Goal: Task Accomplishment & Management: Manage account settings

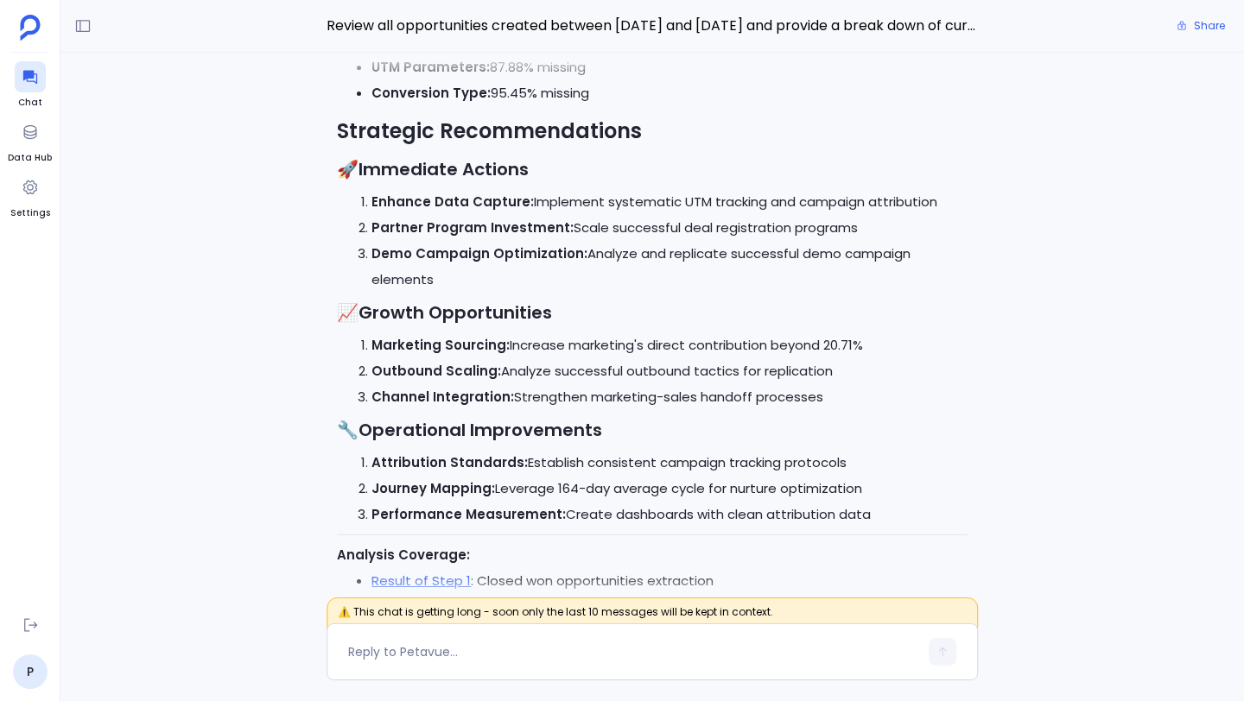
scroll to position [-7996, 0]
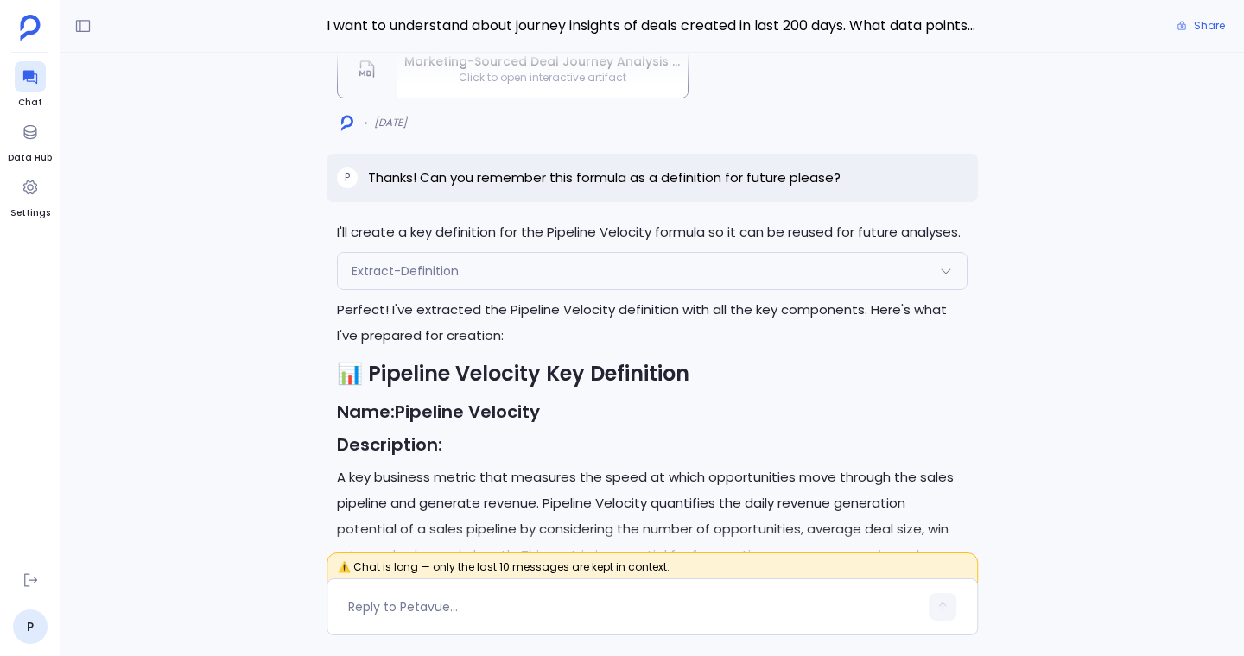
scroll to position [-1896, 0]
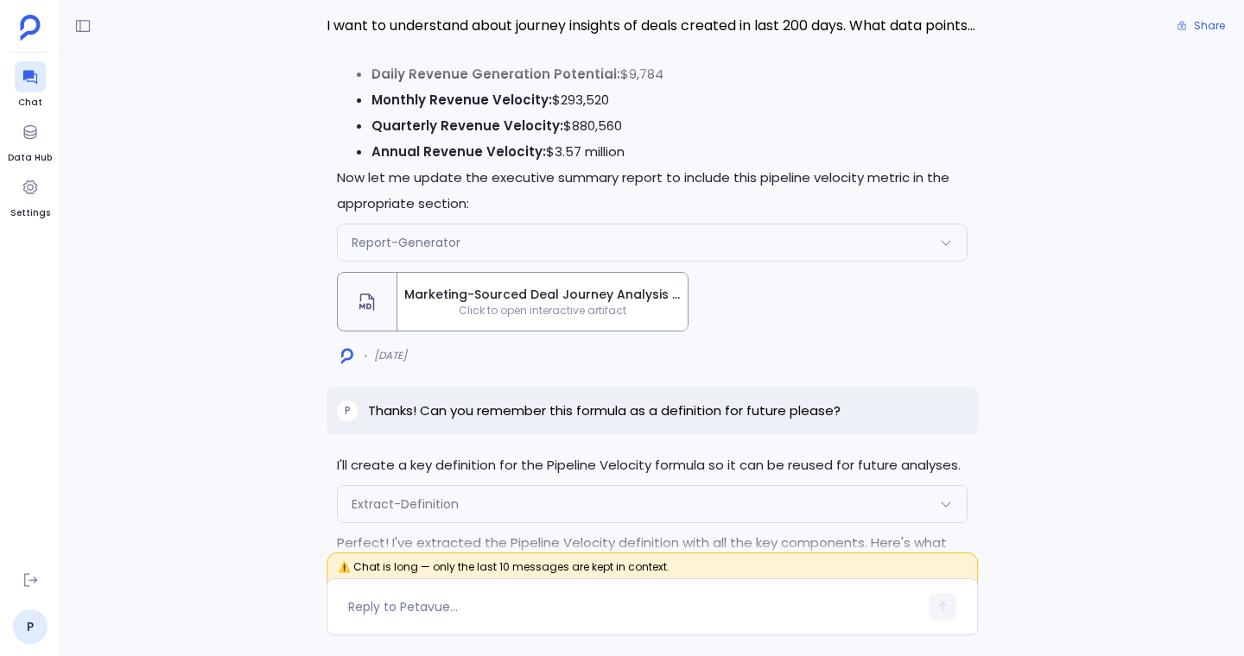
click at [590, 304] on span "Click to open interactive artifact" at bounding box center [542, 311] width 290 height 14
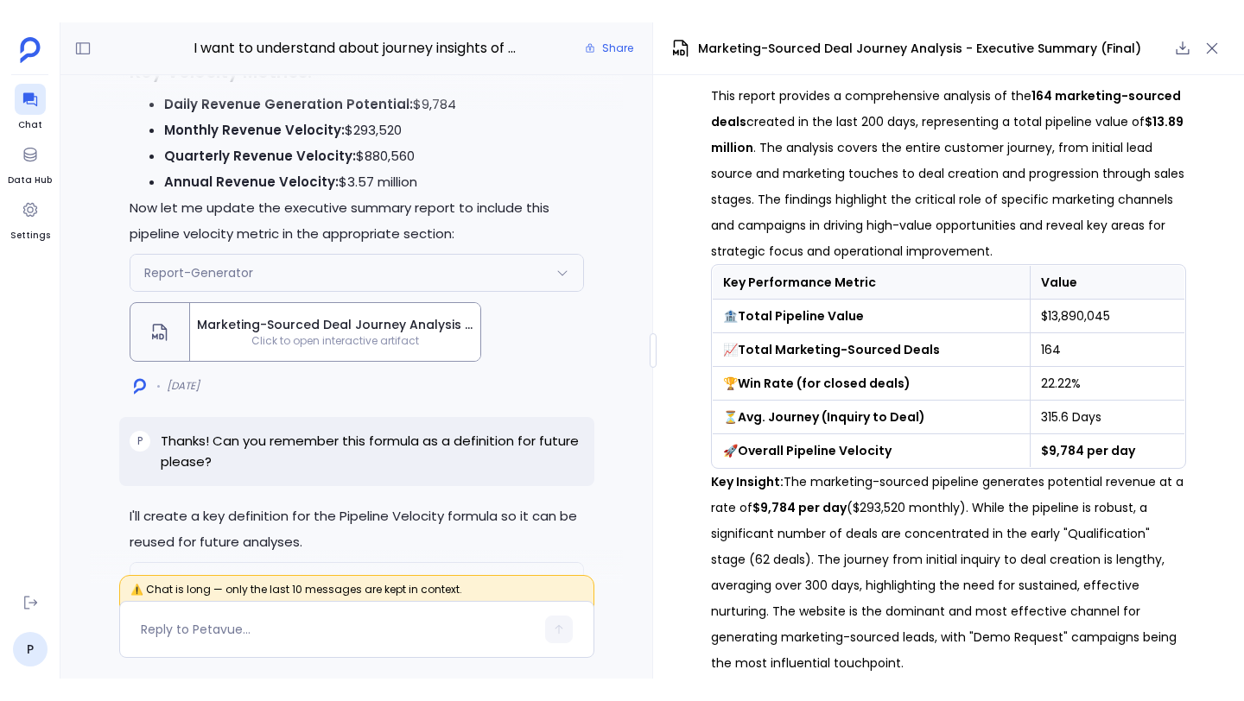
scroll to position [289, 0]
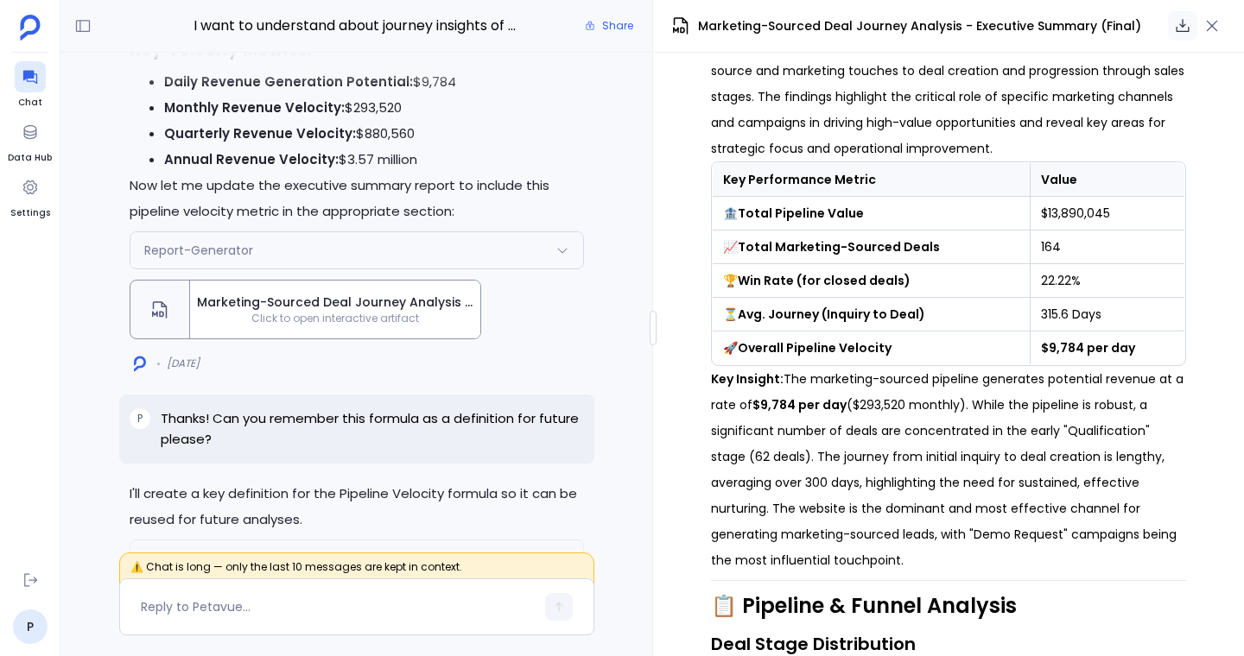
click at [1185, 32] on icon "button" at bounding box center [1182, 25] width 17 height 17
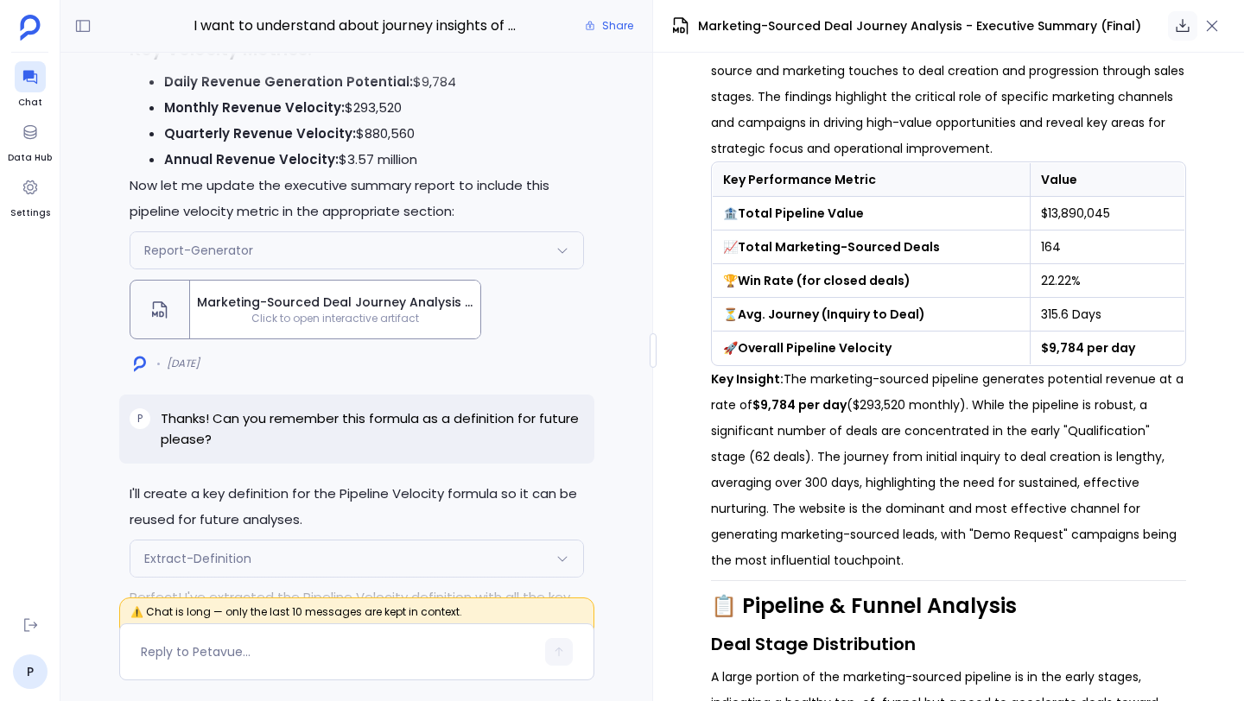
scroll to position [0, 0]
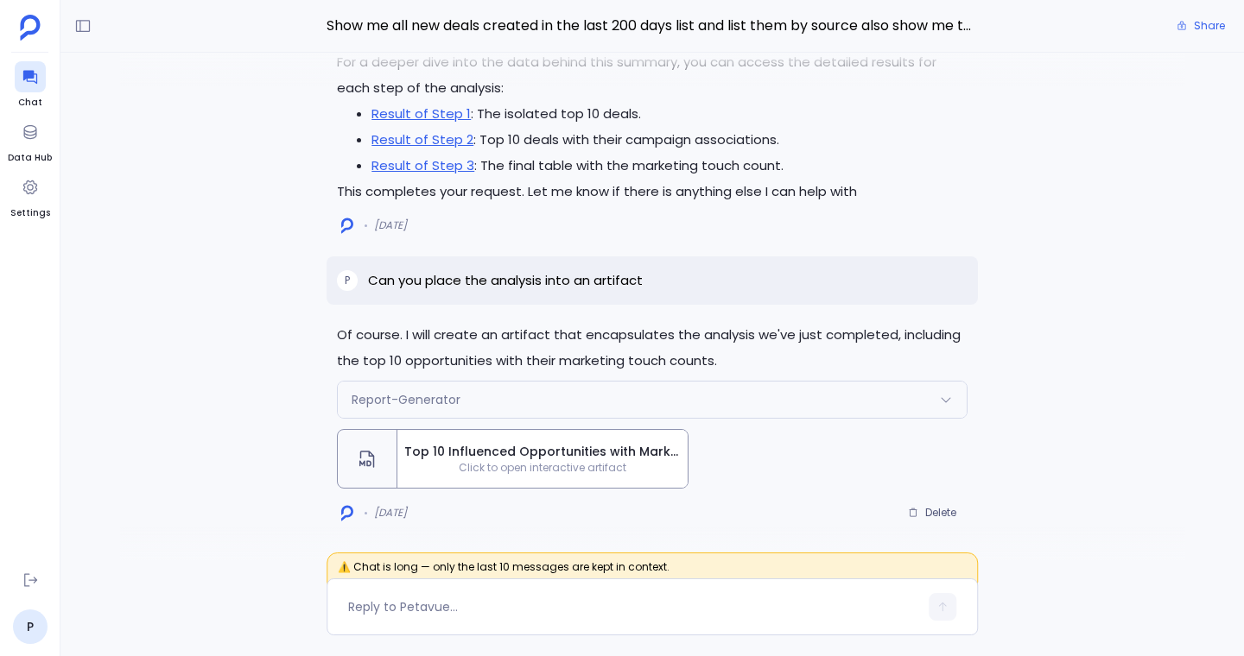
click at [655, 444] on span "Top 10 Influenced Opportunities with Marketing Touch Count" at bounding box center [542, 452] width 276 height 18
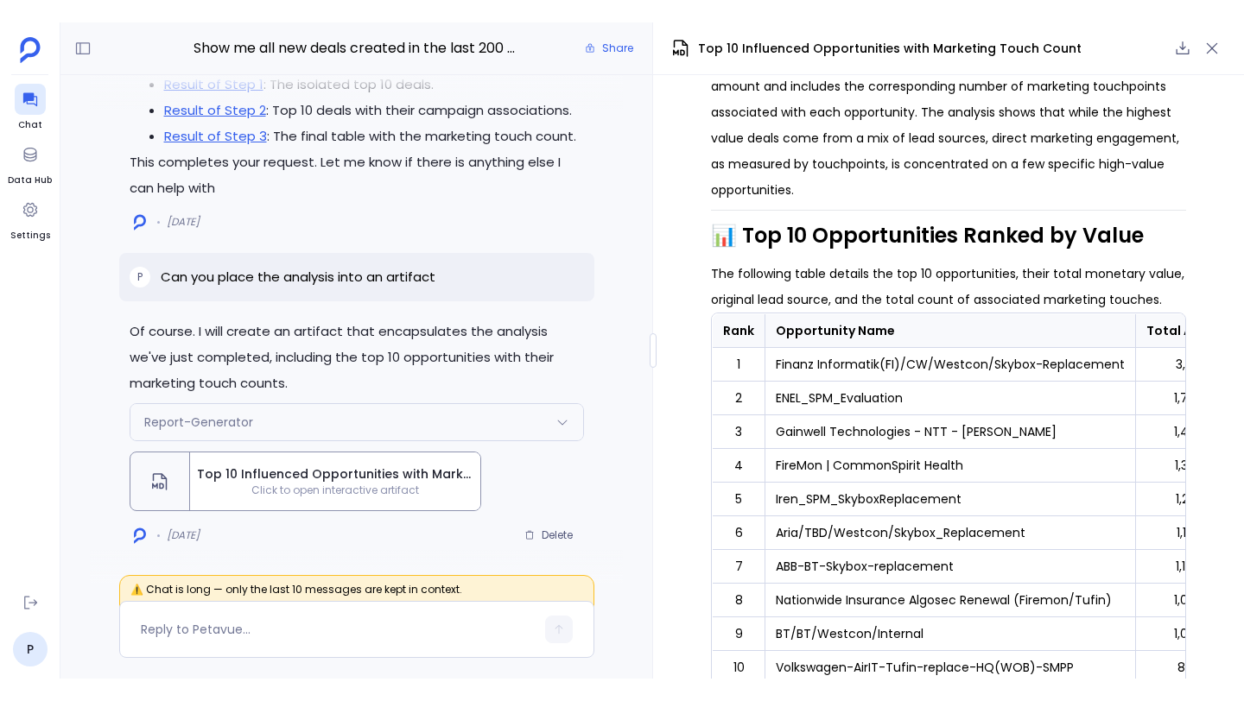
scroll to position [734, 0]
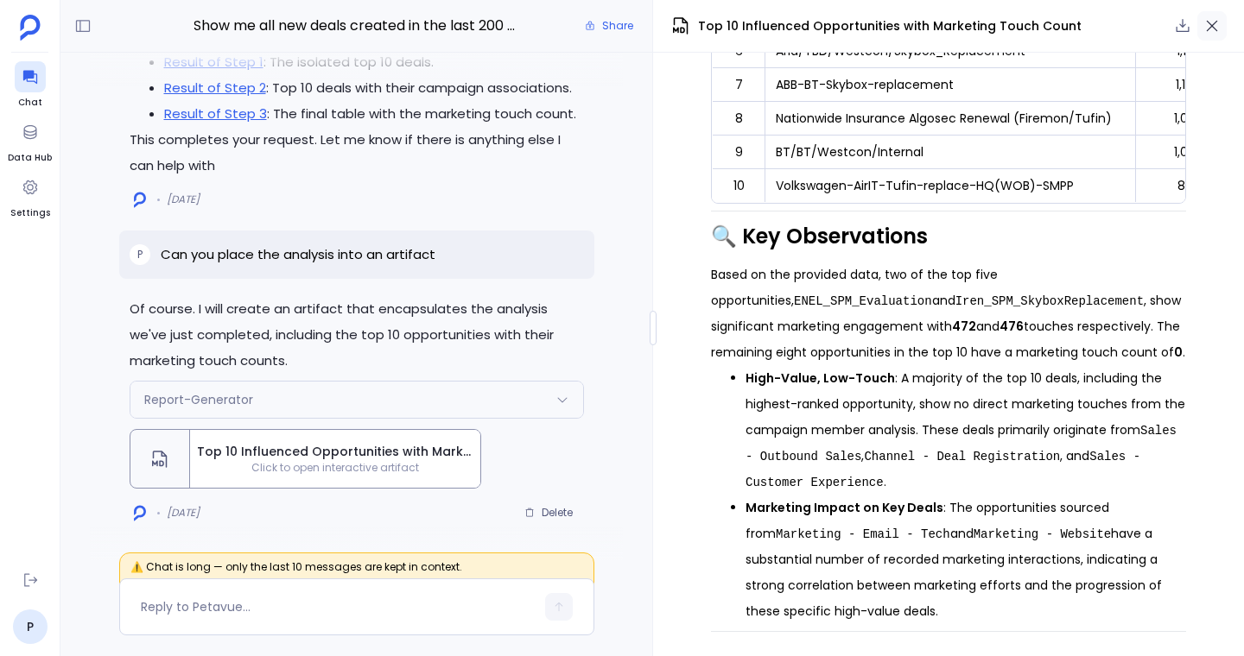
click at [1208, 27] on icon "button" at bounding box center [1211, 25] width 17 height 17
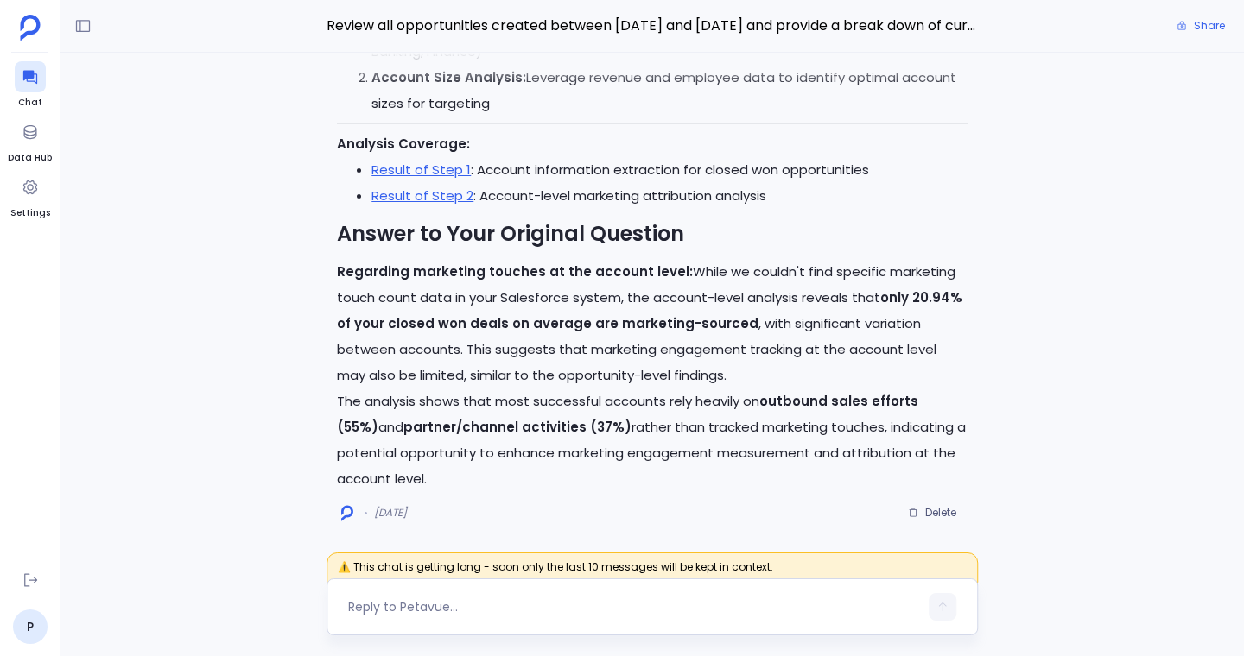
click at [655, 612] on textarea at bounding box center [633, 607] width 570 height 17
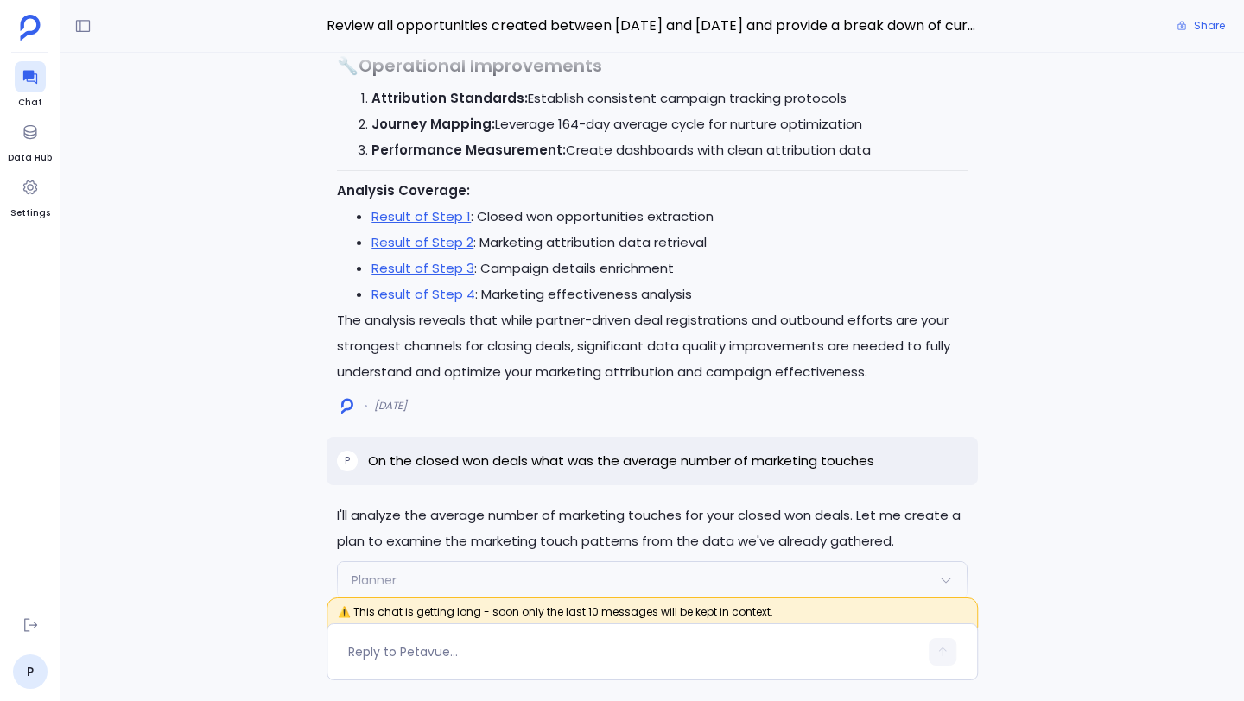
scroll to position [-7631, 0]
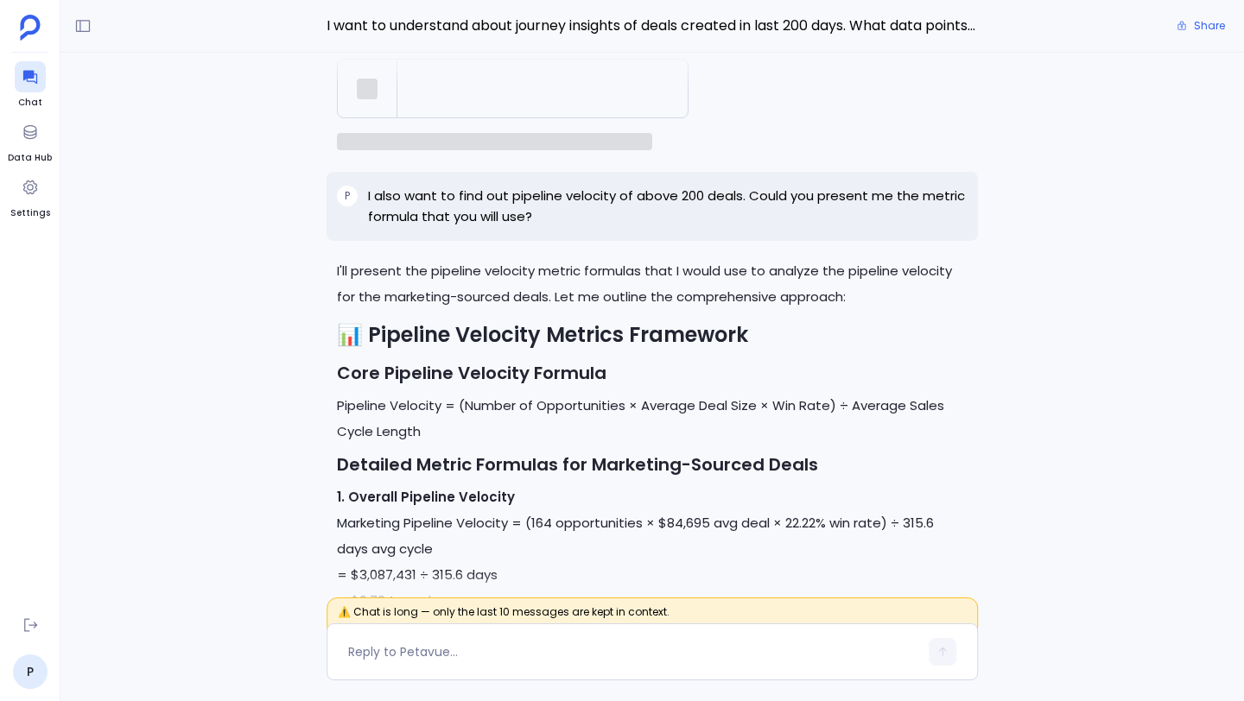
scroll to position [-5154, 0]
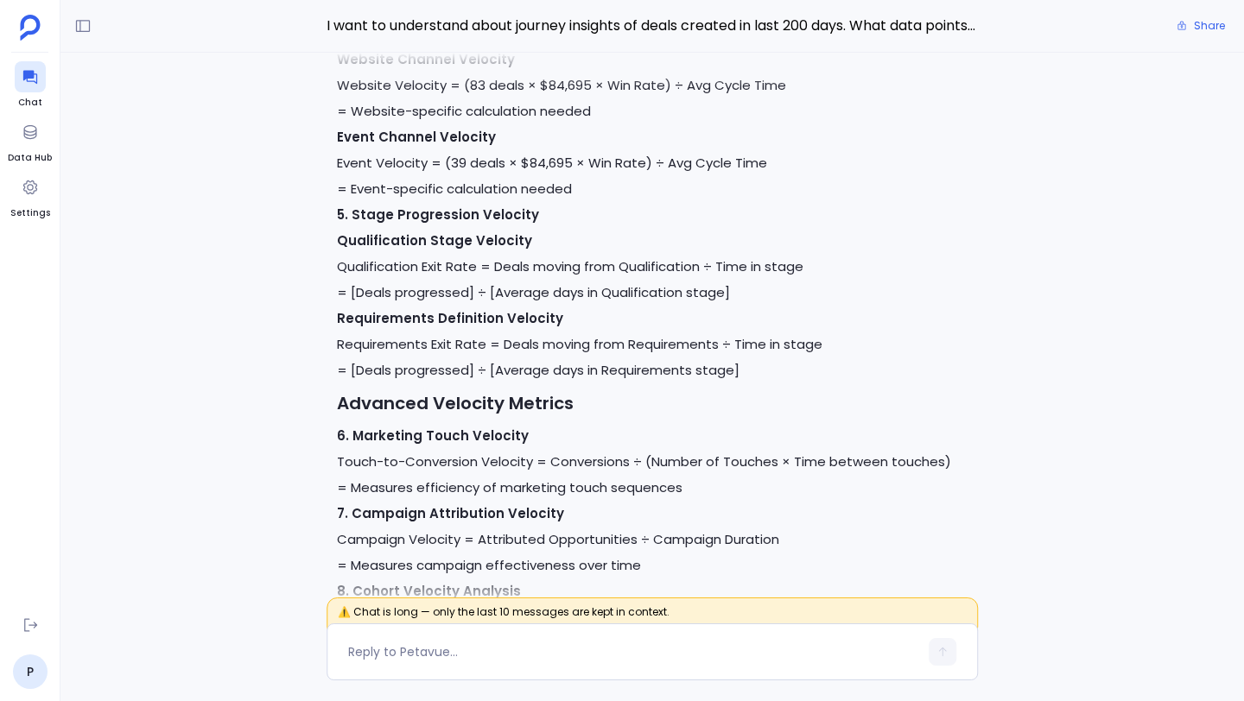
scroll to position [-4891, 0]
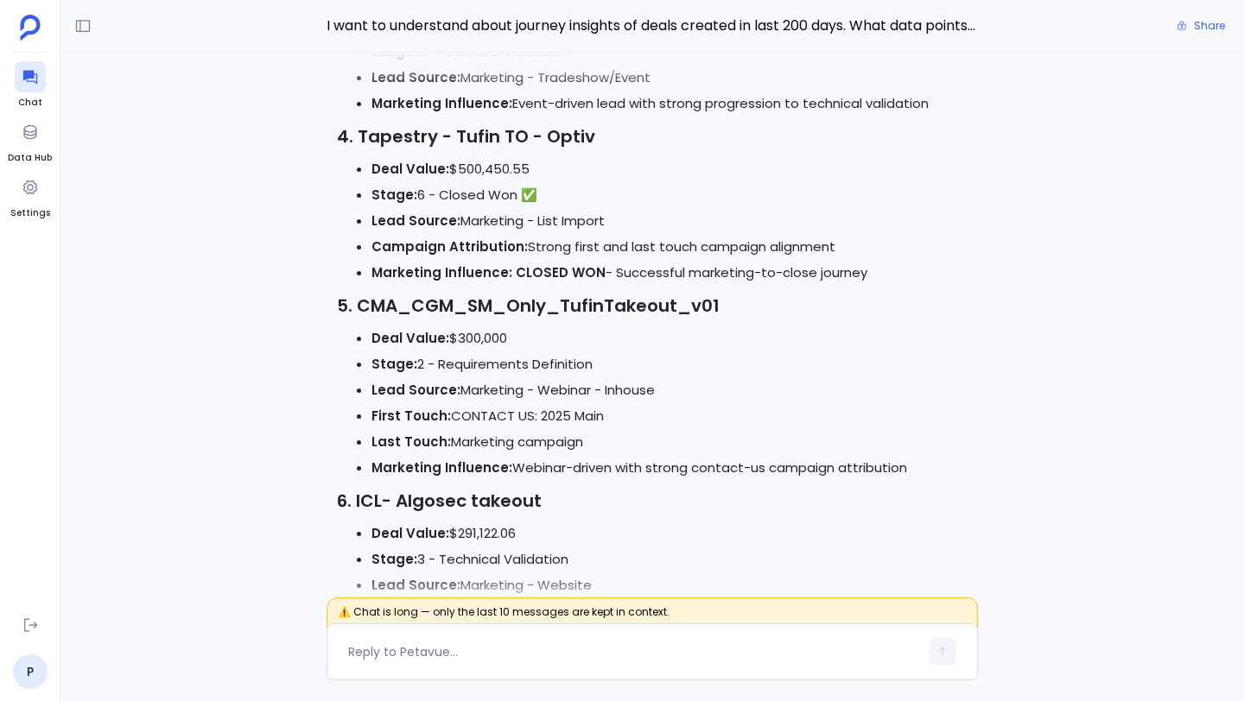
scroll to position [-7297, 0]
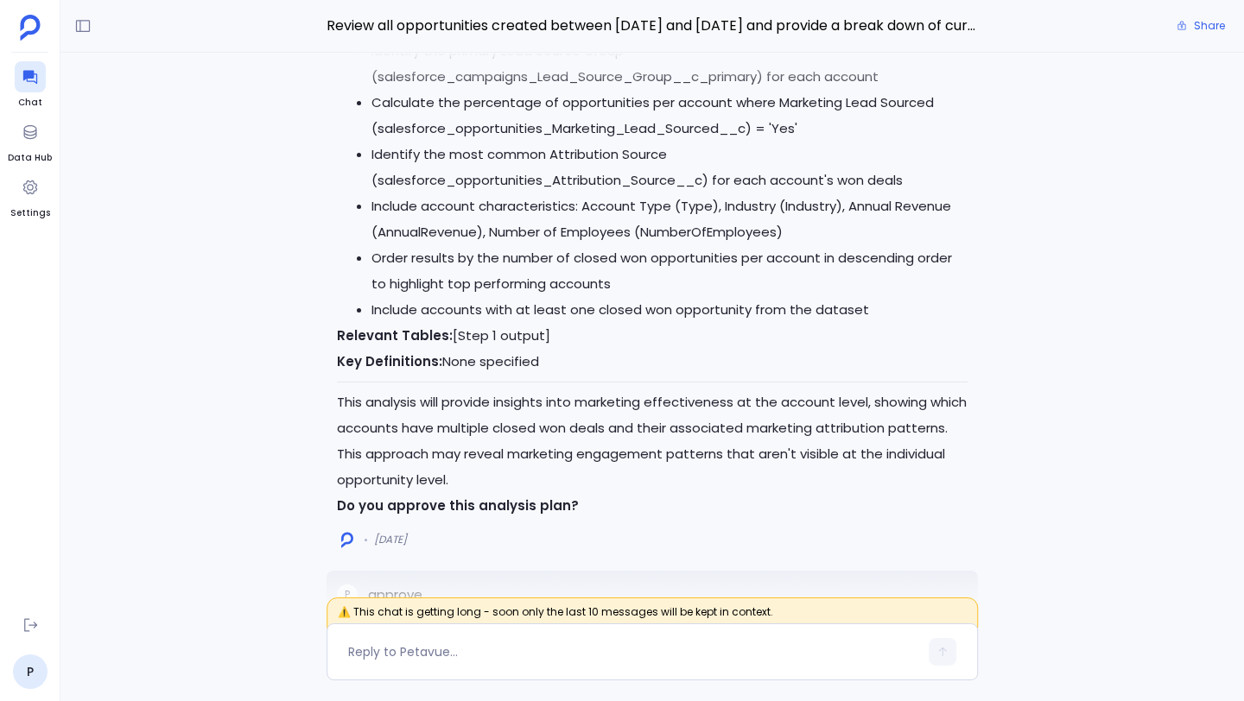
scroll to position [-3698, 0]
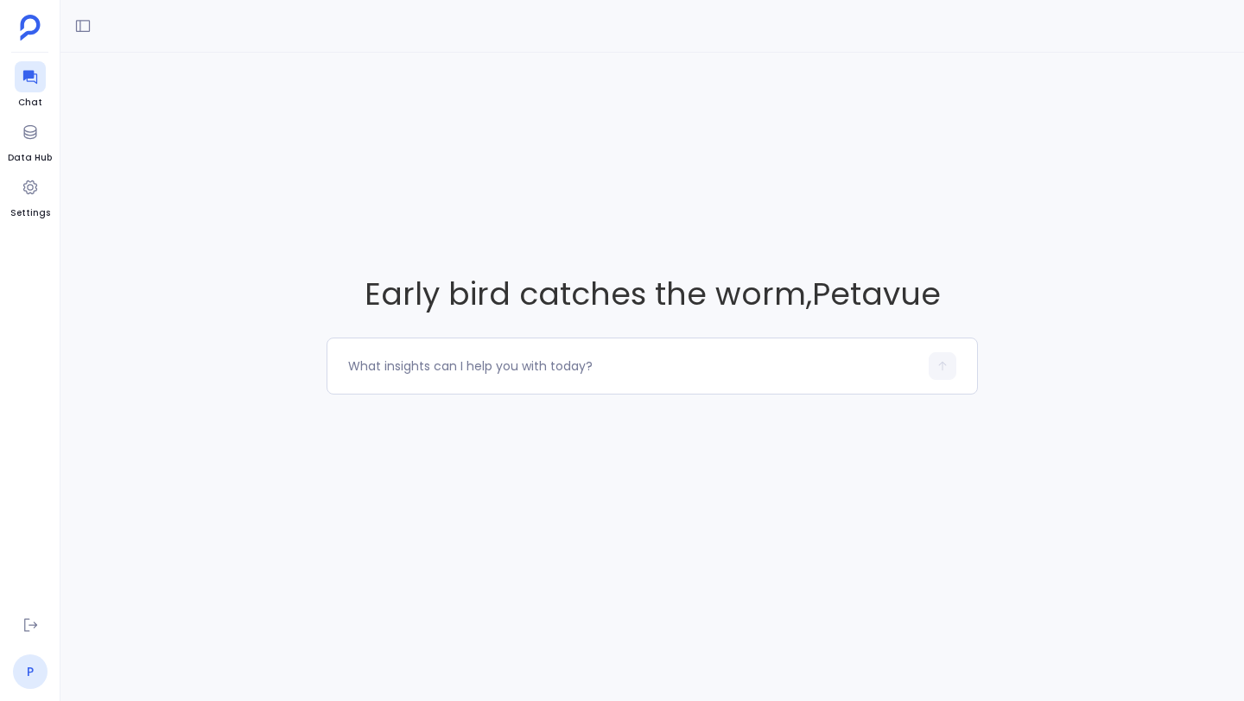
click at [27, 659] on link "P" at bounding box center [30, 672] width 35 height 35
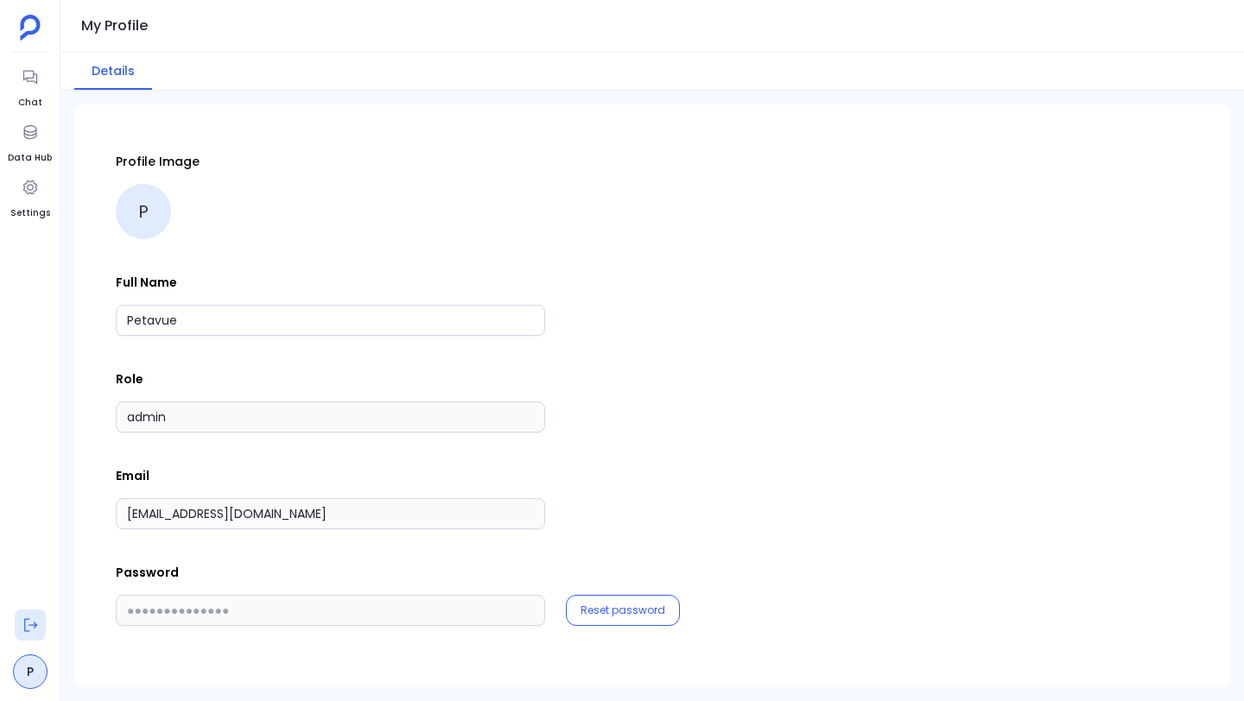
click at [29, 623] on icon at bounding box center [30, 625] width 17 height 17
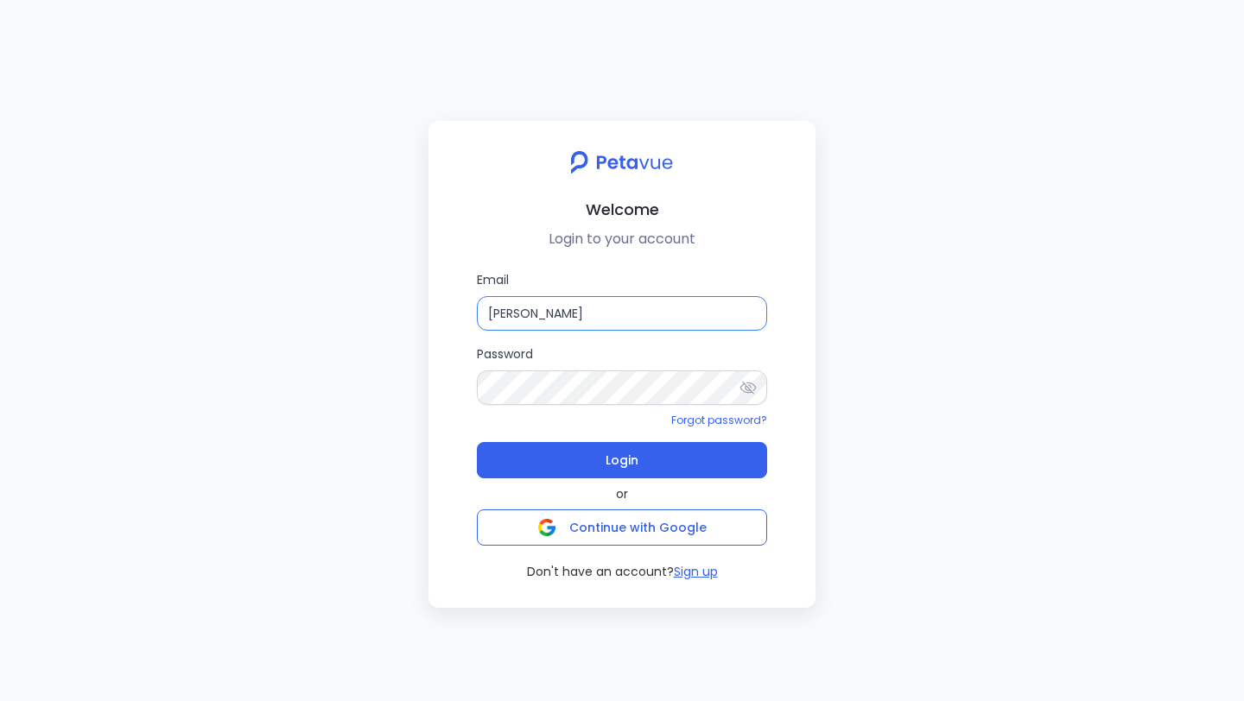
drag, startPoint x: 624, startPoint y: 314, endPoint x: 408, endPoint y: 314, distance: 216.8
click at [408, 314] on div "Welcome Login to your account Email [PERSON_NAME] Password Forgot password? Log…" at bounding box center [622, 350] width 1244 height 701
paste input "[PERSON_NAME][EMAIL_ADDRESS][DOMAIN_NAME]"
type input "[PERSON_NAME][EMAIL_ADDRESS][DOMAIN_NAME]"
click at [421, 382] on div "Welcome Login to your account Email [PERSON_NAME][EMAIL_ADDRESS][DOMAIN_NAME] P…" at bounding box center [622, 350] width 1244 height 701
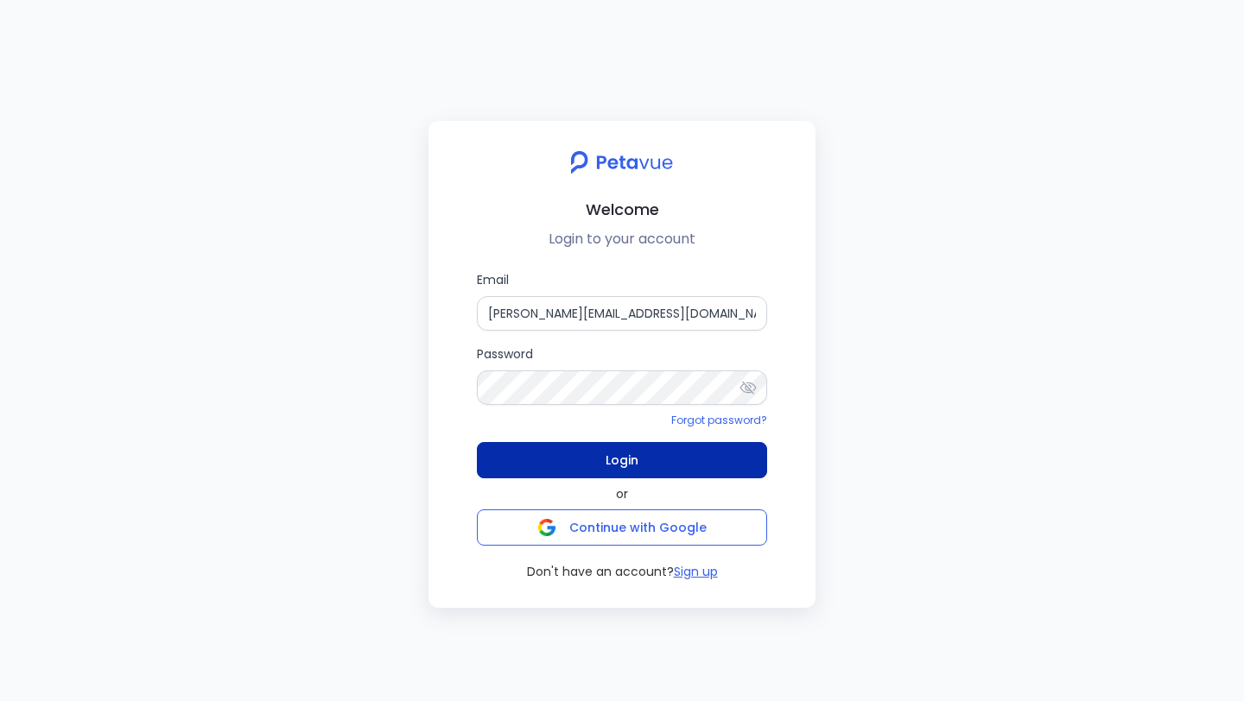
click at [545, 460] on button "Login" at bounding box center [622, 460] width 290 height 36
